Goal: Task Accomplishment & Management: Manage account settings

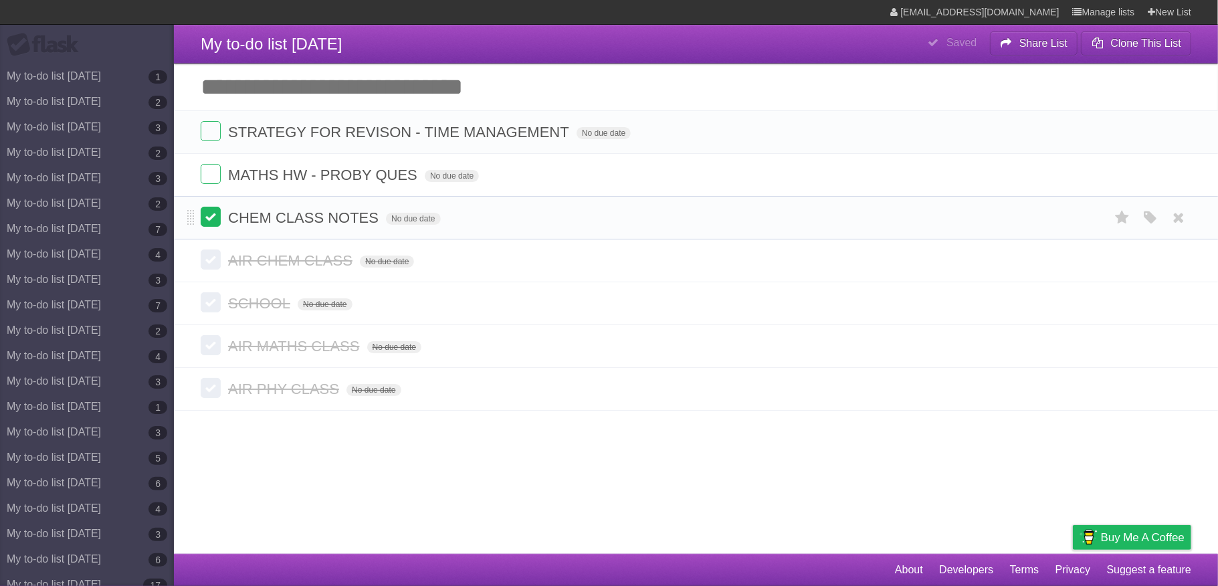
click at [209, 214] on label at bounding box center [211, 217] width 20 height 20
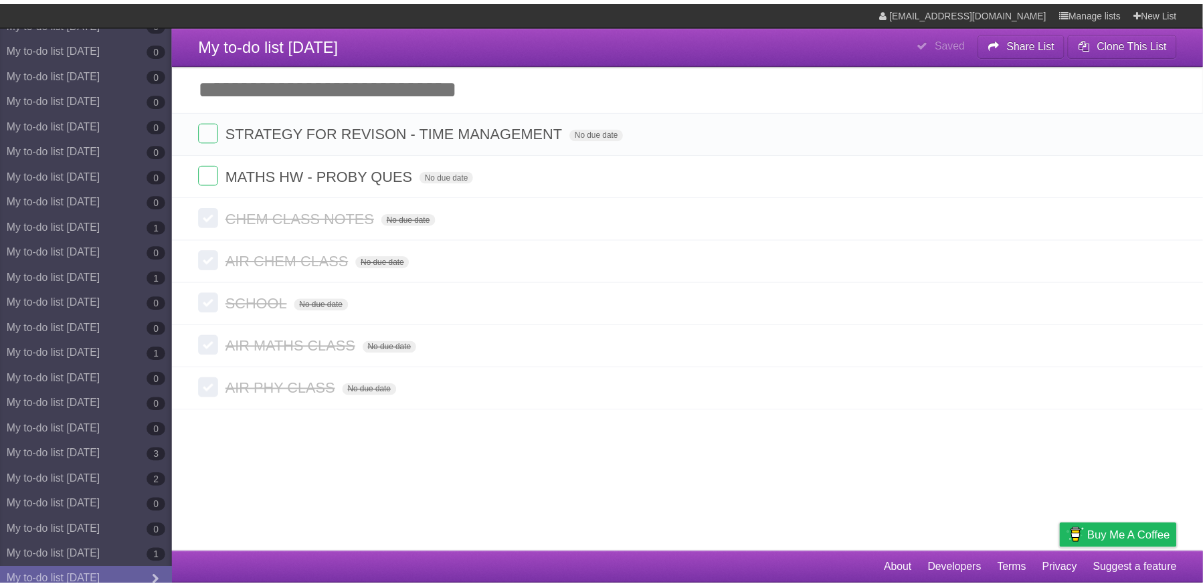
scroll to position [6356, 0]
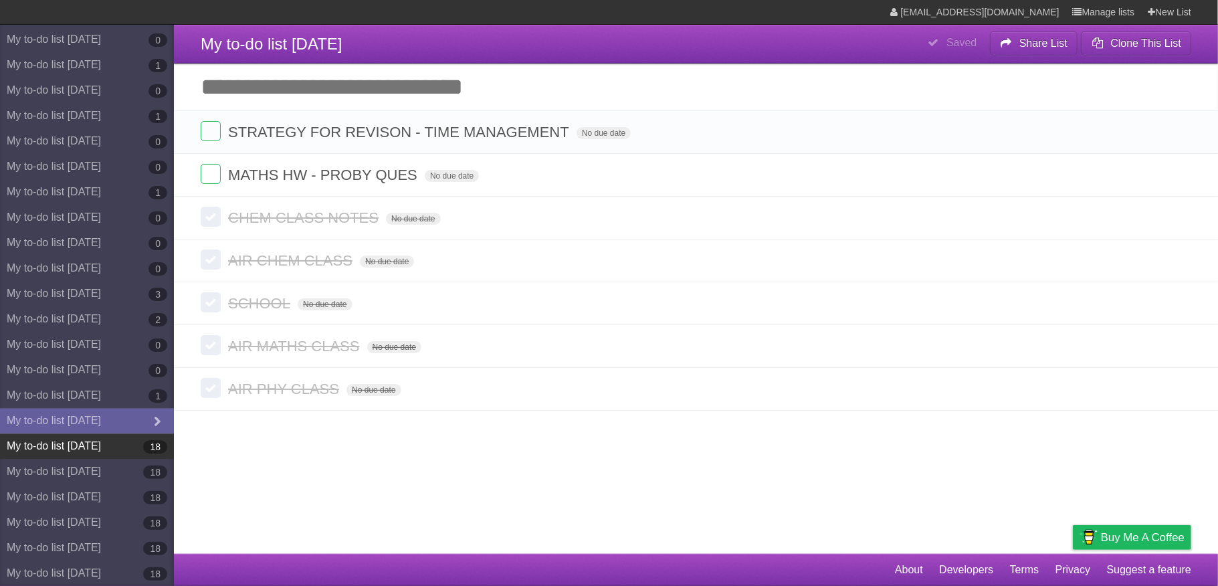
click at [96, 441] on link "My to-do list [DATE] 18" at bounding box center [87, 445] width 174 height 25
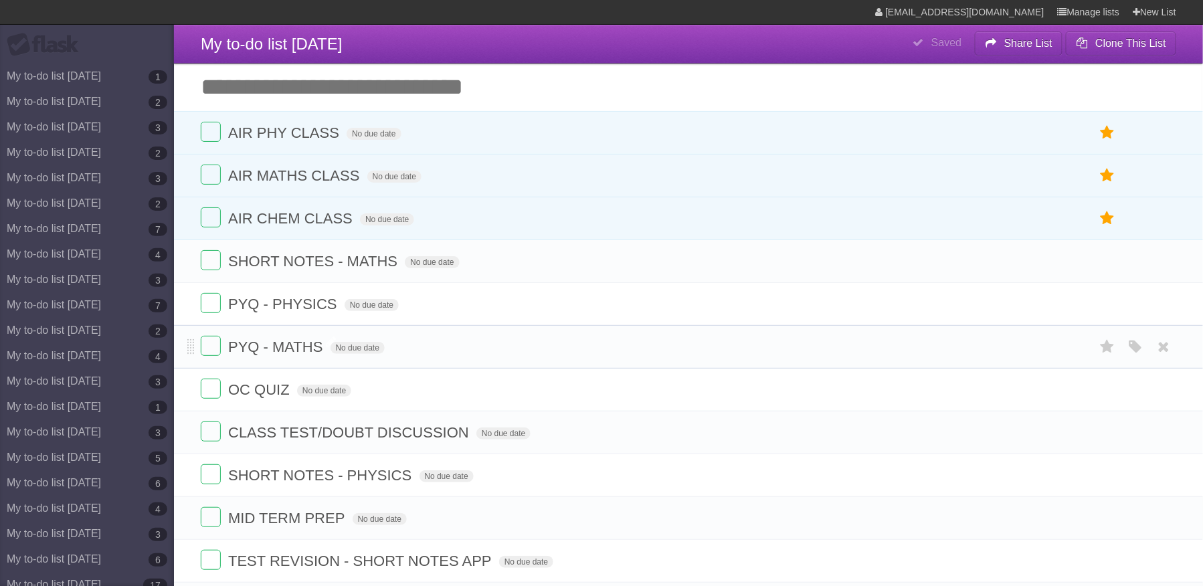
click at [319, 354] on span "PYQ - MATHS" at bounding box center [277, 346] width 98 height 17
click at [1156, 354] on icon at bounding box center [1163, 347] width 19 height 22
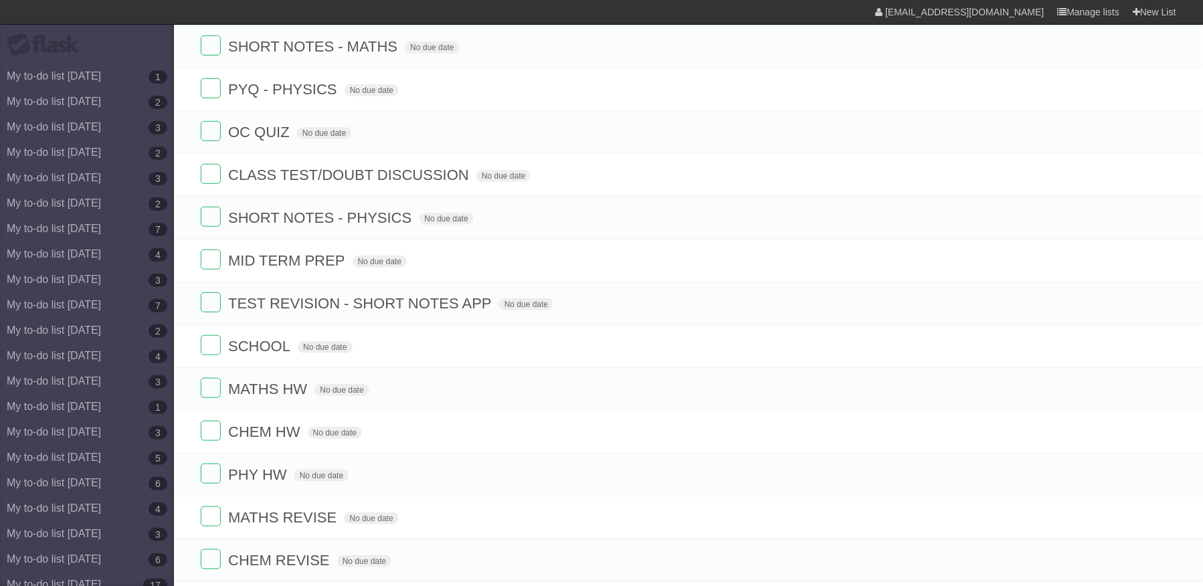
scroll to position [258, 0]
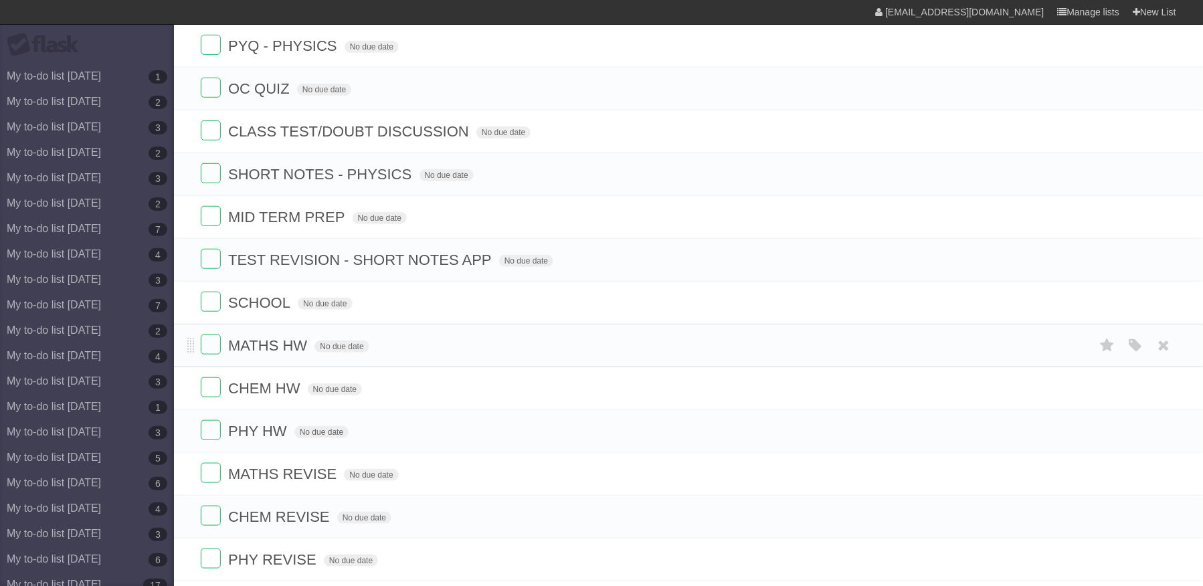
click at [293, 354] on span "MATHS HW" at bounding box center [269, 345] width 82 height 17
type input "**********"
click at [1160, 399] on icon at bounding box center [1163, 388] width 19 height 22
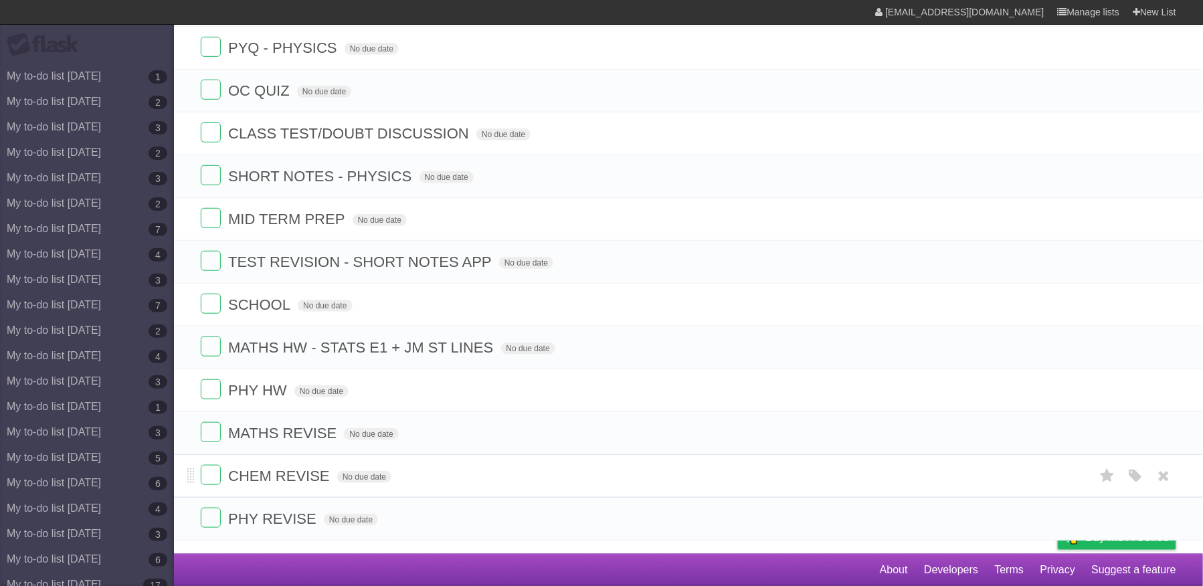
click at [318, 484] on span "CHEM REVISE" at bounding box center [280, 475] width 105 height 17
type input "**********"
click at [319, 530] on form "PHY REVISE No due date White Red Blue Green Purple Orange" at bounding box center [688, 519] width 975 height 22
click at [303, 527] on span "PHY REVISE" at bounding box center [274, 518] width 92 height 17
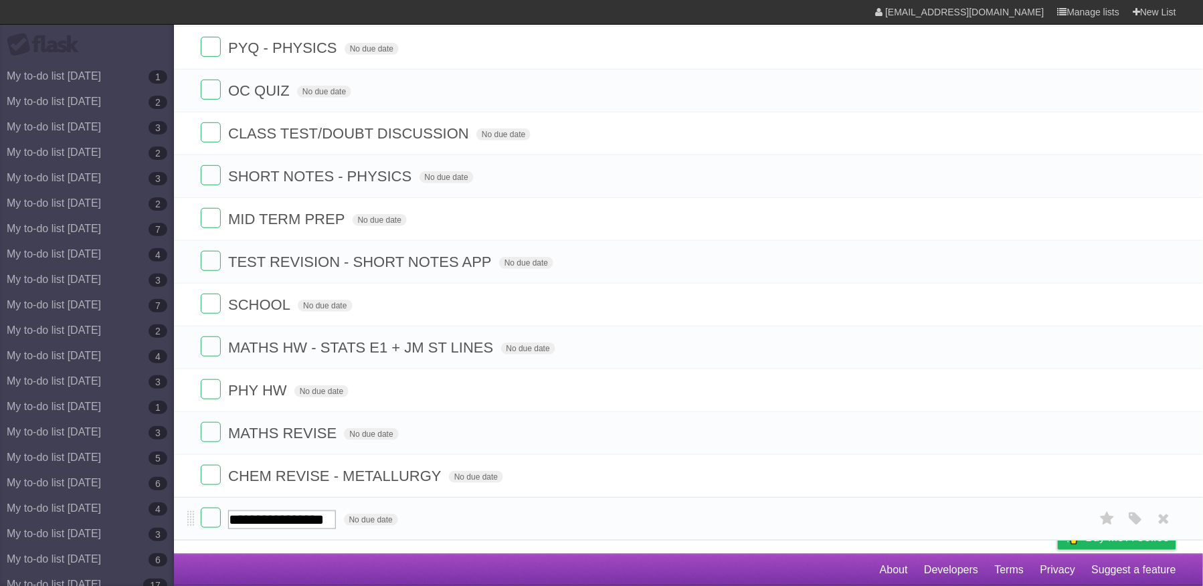
type input "**********"
click at [337, 441] on span "MATHS REVISE" at bounding box center [284, 433] width 112 height 17
click at [1154, 444] on icon at bounding box center [1163, 433] width 19 height 22
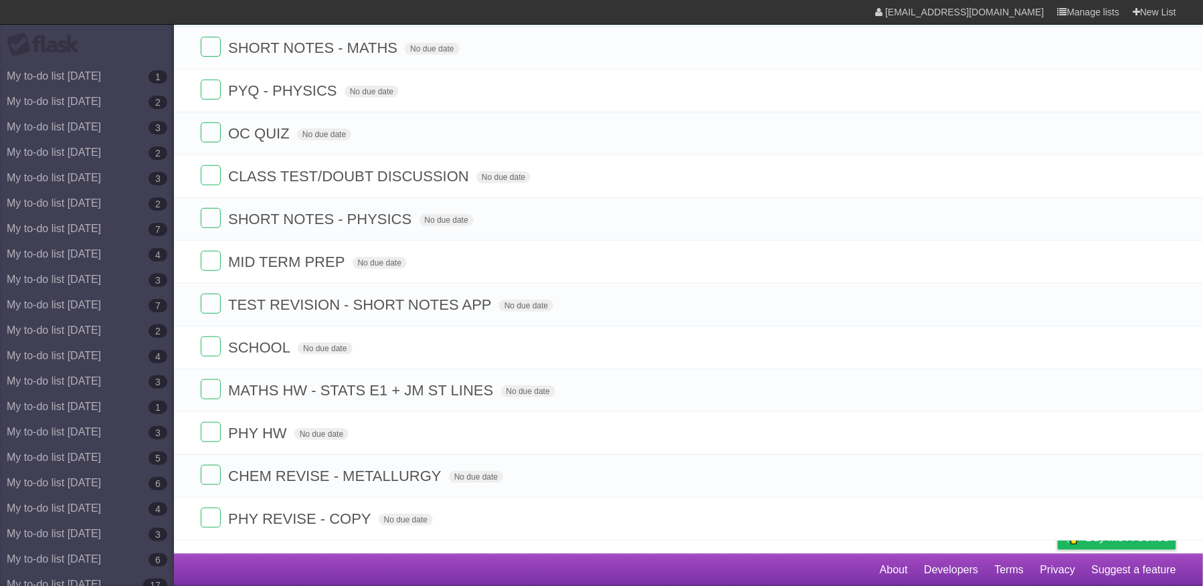
scroll to position [234, 0]
click at [282, 433] on span "PHY HW" at bounding box center [259, 433] width 62 height 17
type input "**********"
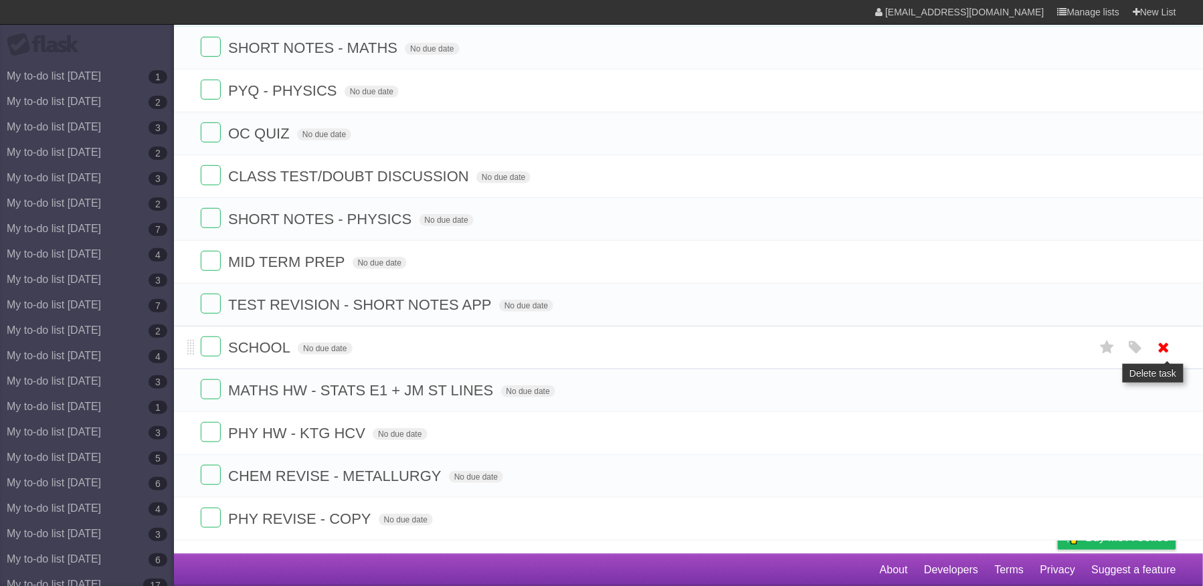
click at [1161, 340] on icon at bounding box center [1163, 347] width 19 height 22
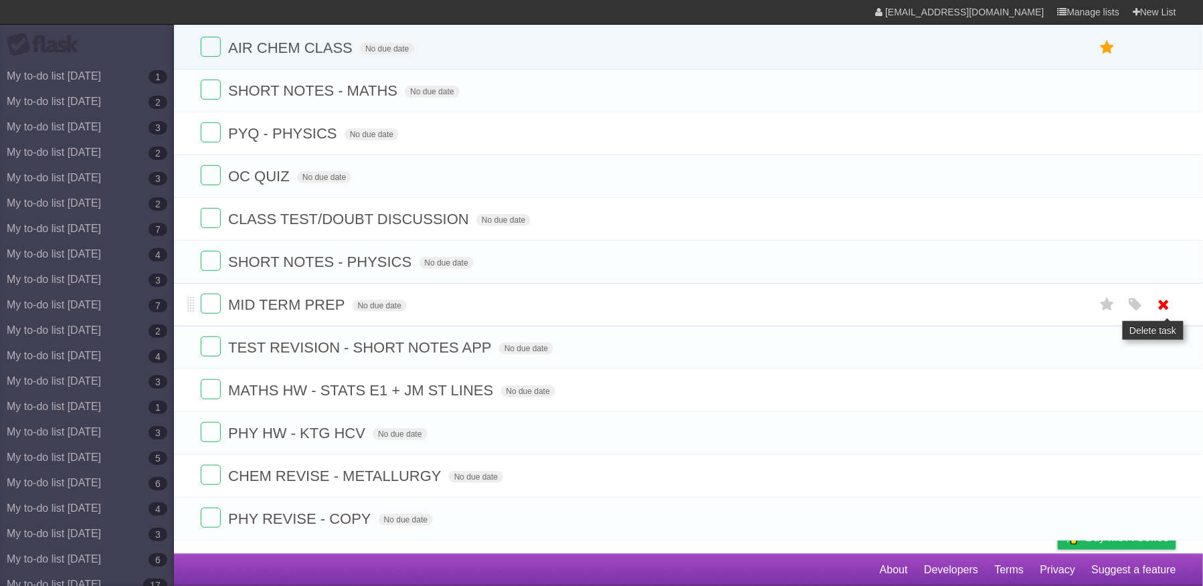
scroll to position [191, 0]
click at [1162, 304] on icon at bounding box center [1163, 305] width 19 height 22
click at [1162, 344] on icon at bounding box center [1163, 347] width 19 height 22
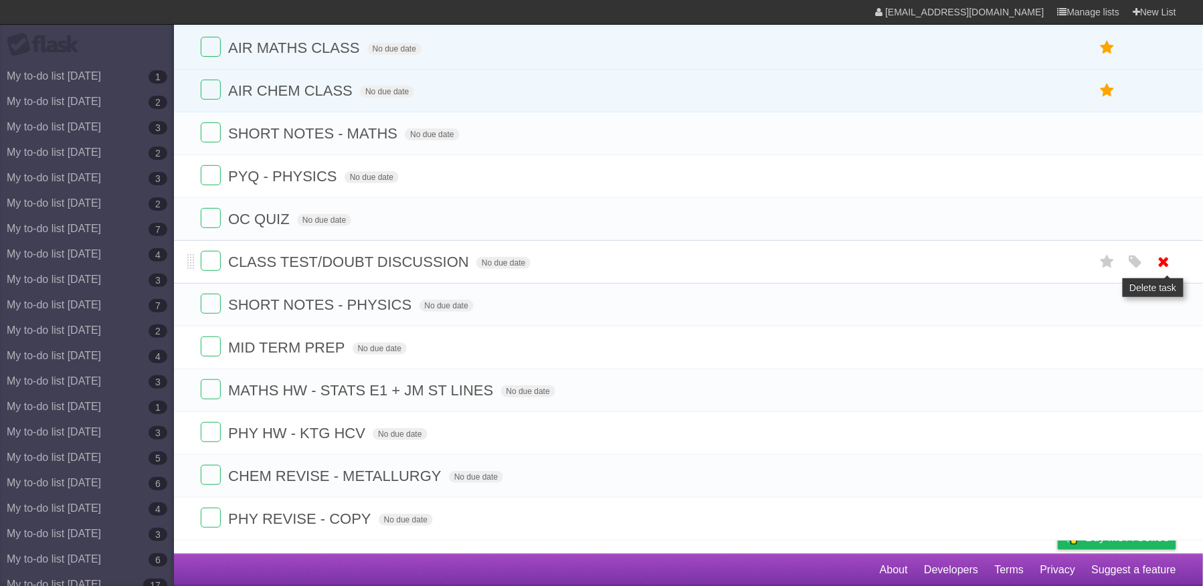
click at [1160, 262] on icon at bounding box center [1163, 262] width 19 height 22
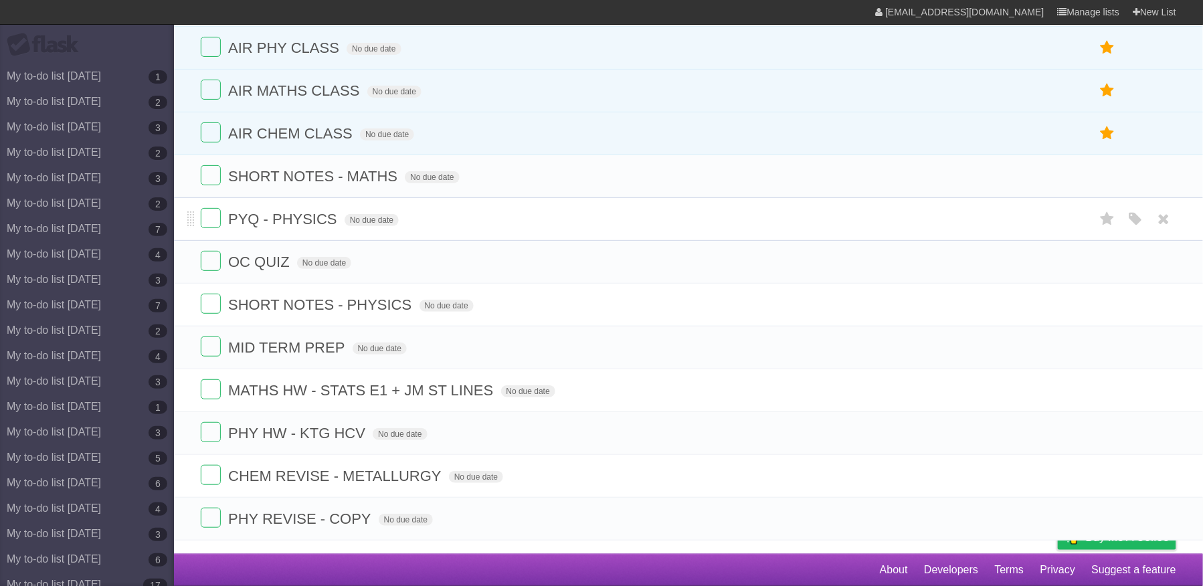
scroll to position [102, 0]
click at [318, 215] on span "PYQ - PHYSICS" at bounding box center [284, 219] width 112 height 17
type input "**********"
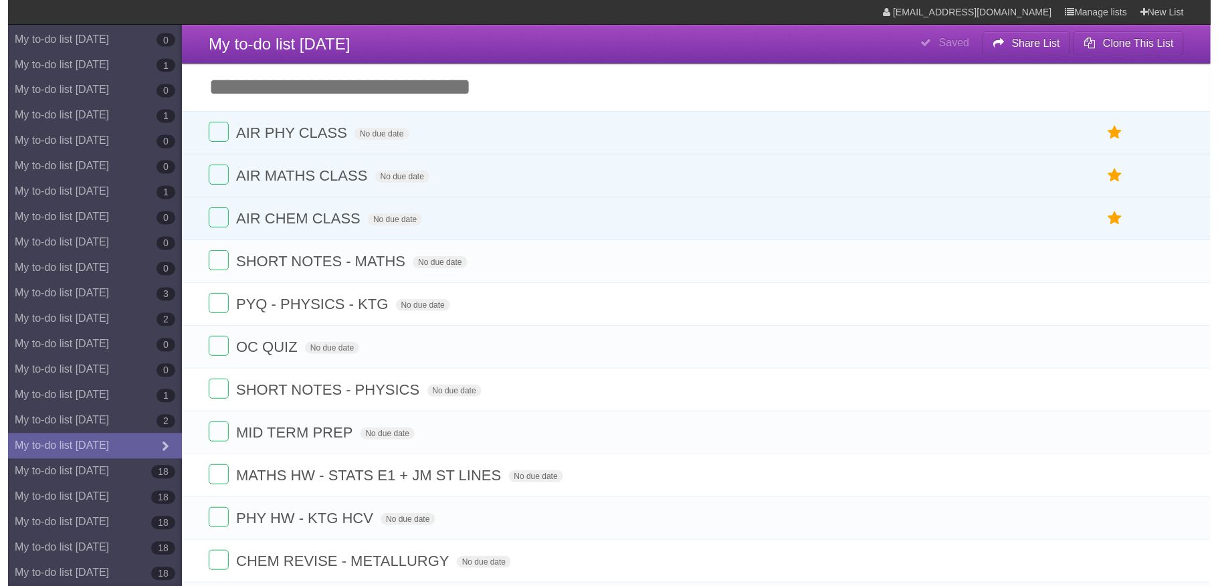
scroll to position [6356, 0]
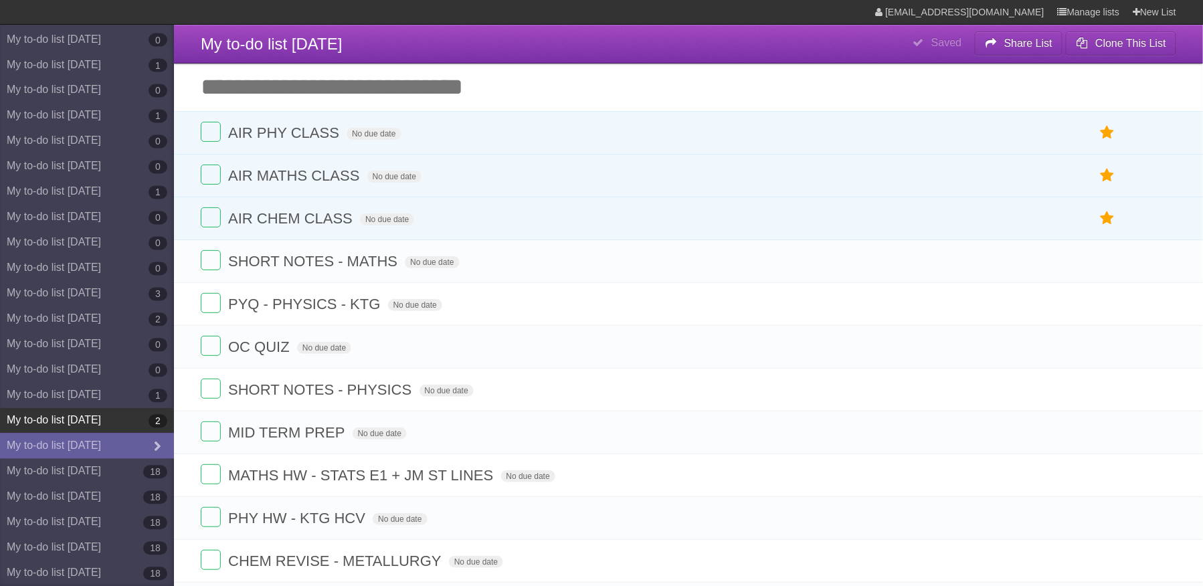
click at [123, 417] on link "My to-do list [DATE] 2" at bounding box center [87, 420] width 174 height 25
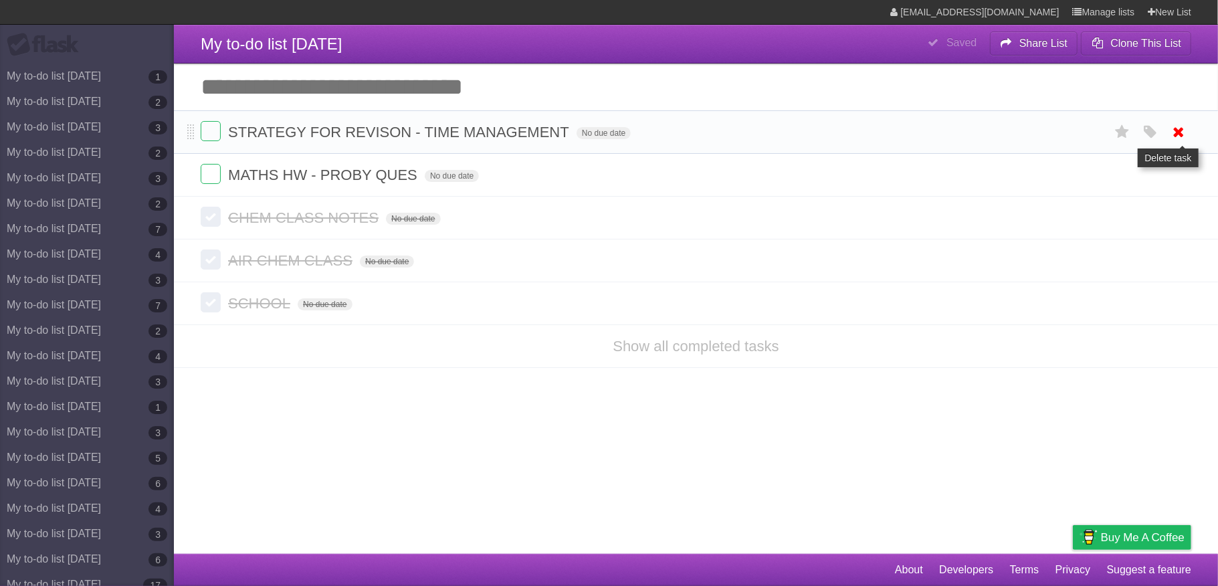
click at [1186, 137] on icon at bounding box center [1179, 132] width 19 height 22
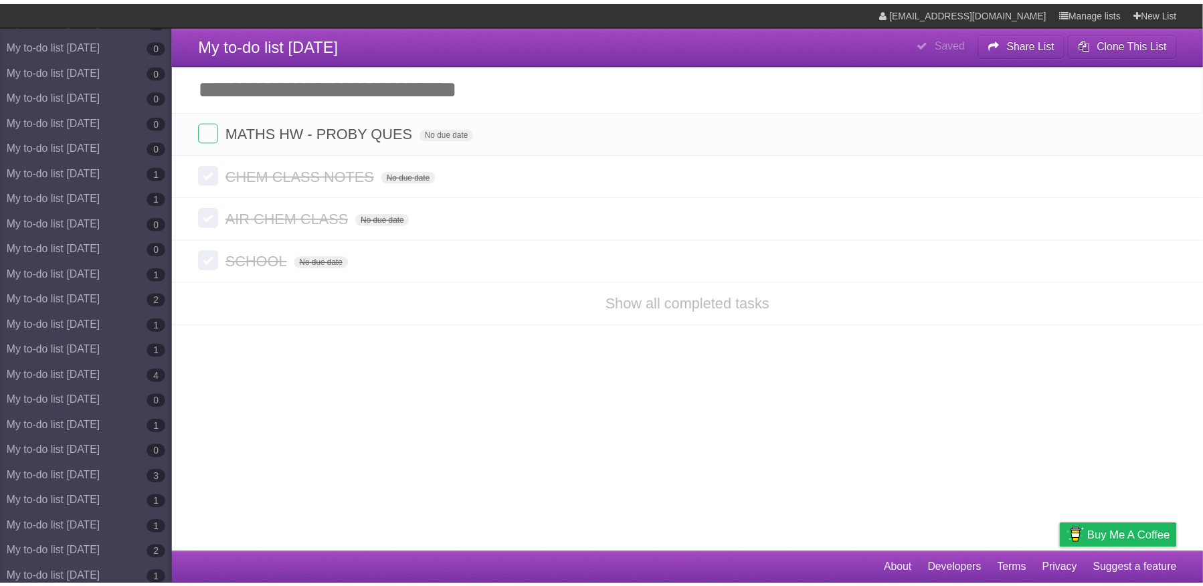
scroll to position [6356, 0]
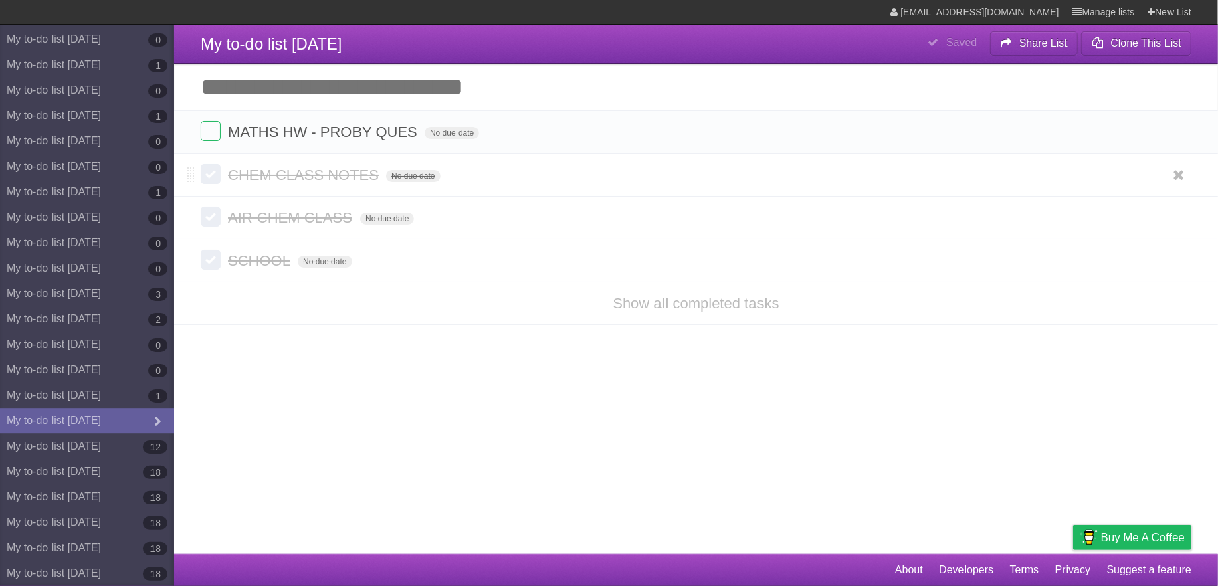
click at [212, 132] on label at bounding box center [211, 131] width 20 height 20
drag, startPoint x: 100, startPoint y: 449, endPoint x: 659, endPoint y: 124, distance: 647.3
click at [100, 450] on link "My to-do list [DATE] 12" at bounding box center [87, 445] width 174 height 25
